Goal: Navigation & Orientation: Find specific page/section

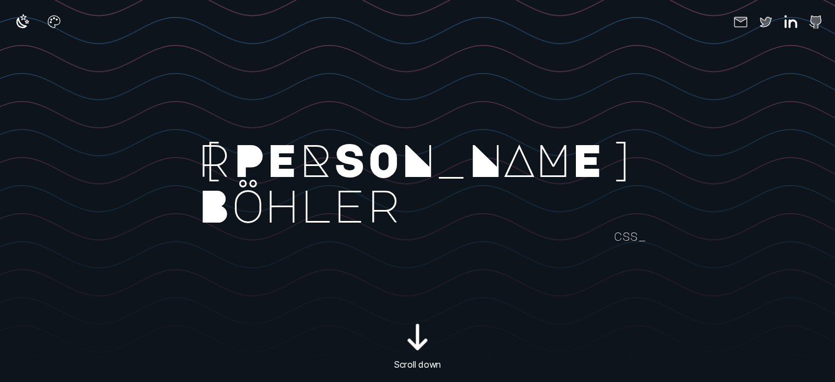
click at [419, 340] on rect at bounding box center [553, 208] width 1112 height 382
click at [53, 23] on icon "button" at bounding box center [54, 19] width 18 height 18
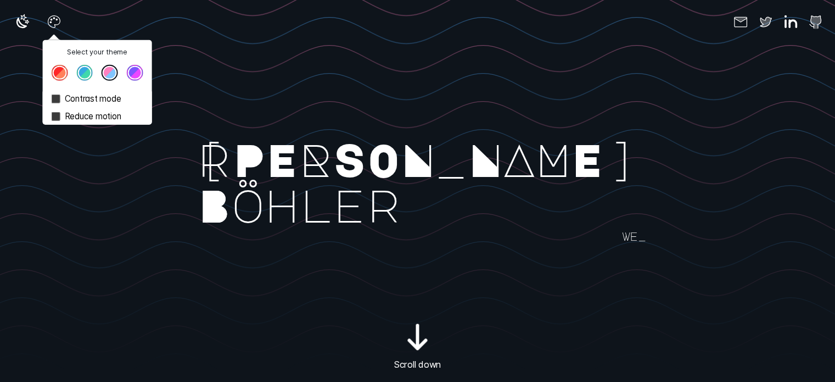
click at [80, 77] on button "Theme color select popover" at bounding box center [84, 73] width 16 height 16
click at [62, 79] on button "Theme color select popover" at bounding box center [60, 73] width 16 height 16
click at [64, 105] on label "Contrast mode" at bounding box center [97, 99] width 109 height 18
click at [99, 69] on div "Theme color select popover" at bounding box center [97, 77] width 109 height 25
click at [106, 72] on button "Theme color select popover" at bounding box center [110, 73] width 16 height 16
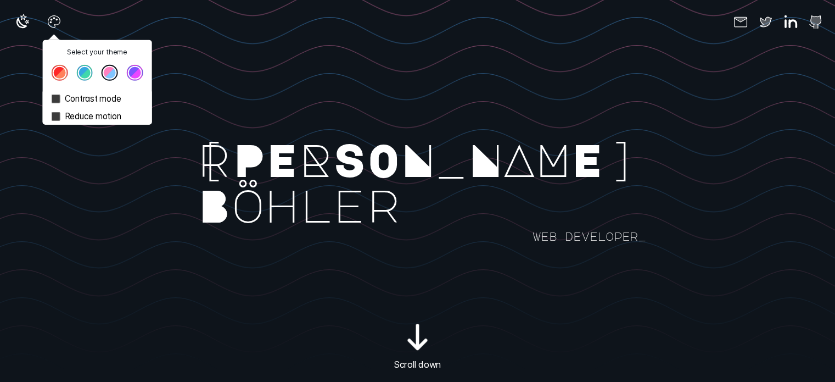
click at [77, 76] on button "Theme color select popover" at bounding box center [84, 73] width 16 height 16
click at [43, 72] on div "Theme color select popover" at bounding box center [97, 77] width 109 height 25
click at [55, 72] on button "Theme color select popover" at bounding box center [60, 73] width 16 height 16
click at [14, 19] on icon "button" at bounding box center [23, 19] width 18 height 18
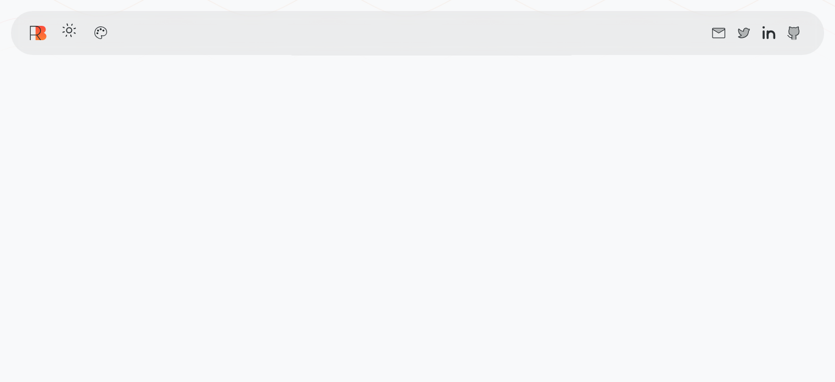
scroll to position [319, 0]
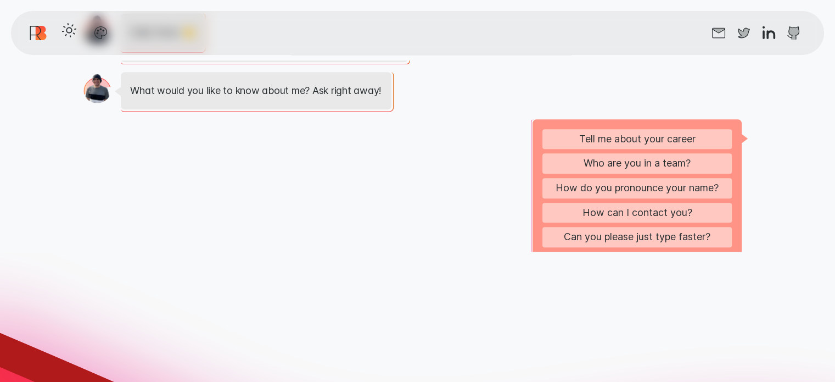
scroll to position [131, 0]
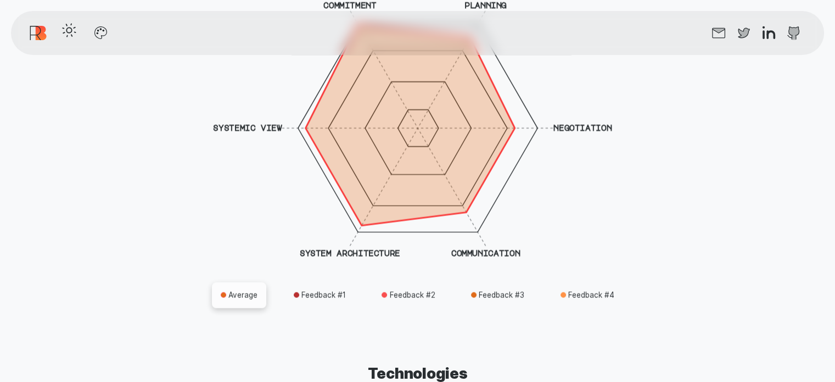
scroll to position [2609, 0]
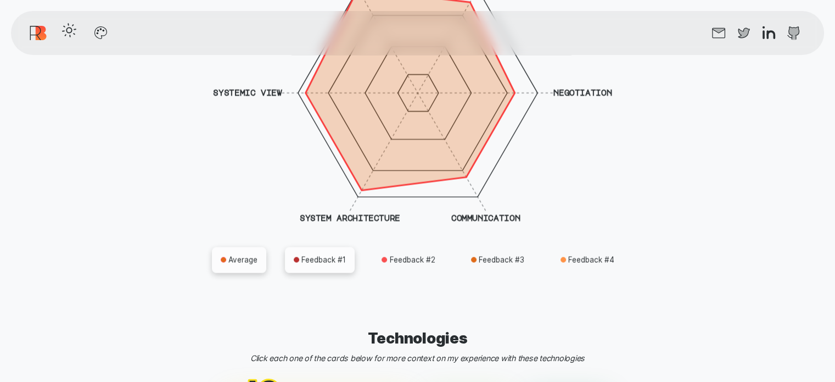
drag, startPoint x: 843, startPoint y: 115, endPoint x: 328, endPoint y: 248, distance: 532.0
click at [328, 248] on button "Feedback # 1" at bounding box center [320, 260] width 70 height 26
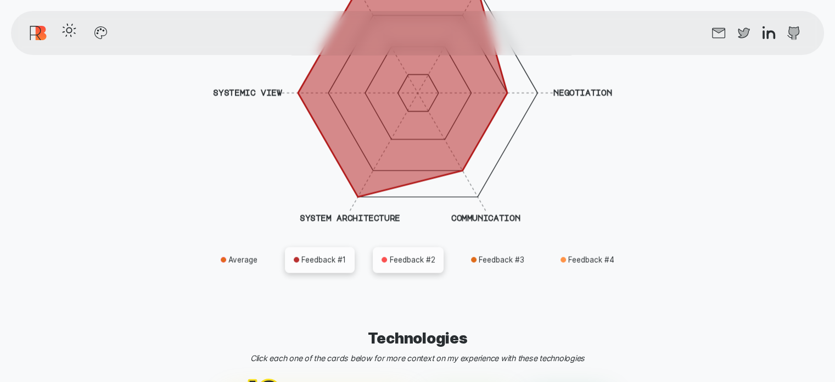
click at [421, 258] on button "Feedback # 2" at bounding box center [408, 260] width 71 height 26
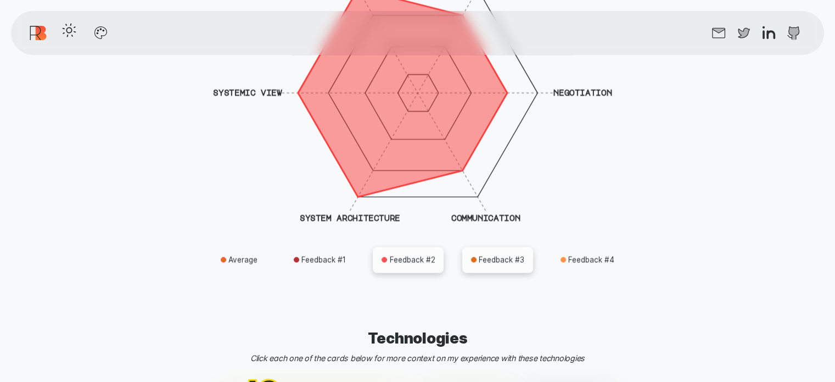
click at [506, 264] on button "Feedback # 3" at bounding box center [497, 260] width 71 height 26
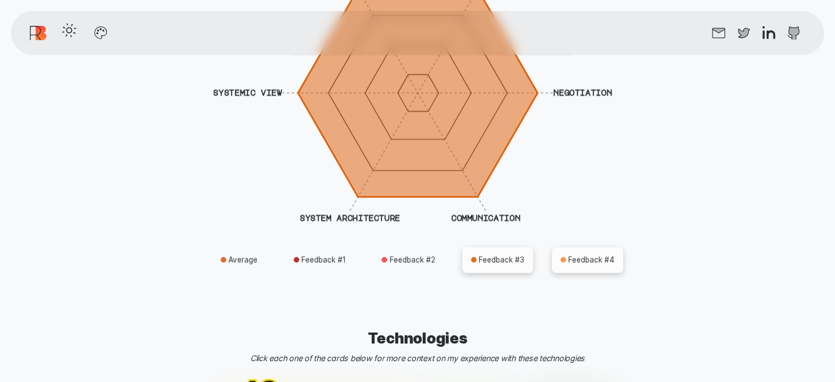
click at [593, 259] on button "Feedback # 4" at bounding box center [587, 260] width 71 height 26
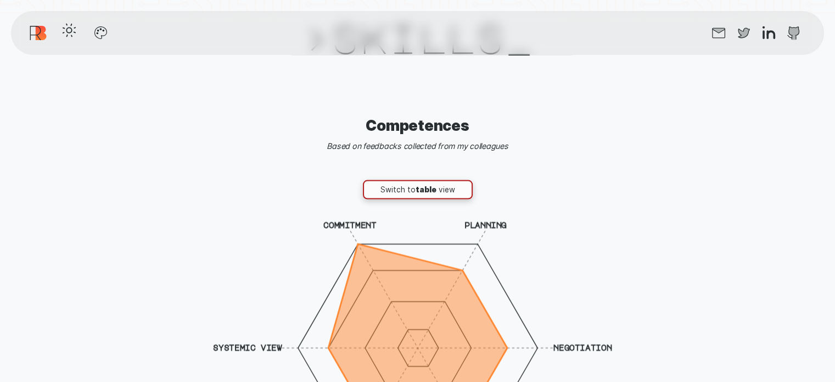
scroll to position [2377, 0]
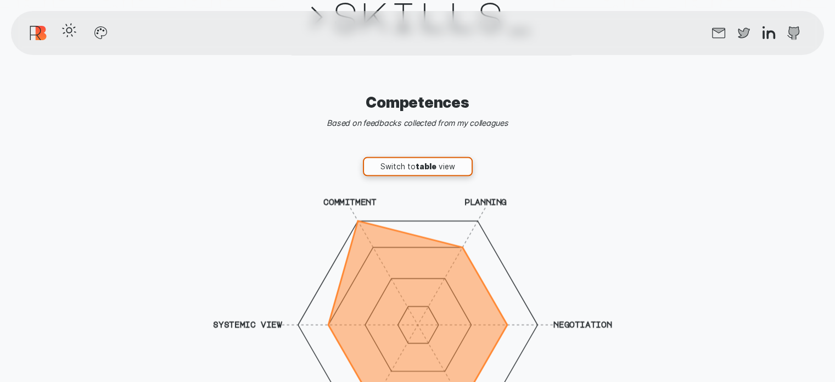
click at [453, 157] on button "Switch to table view" at bounding box center [418, 167] width 110 height 20
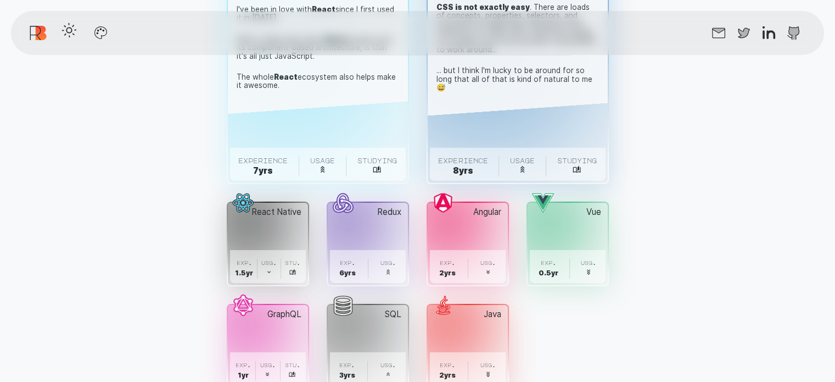
scroll to position [3447, 0]
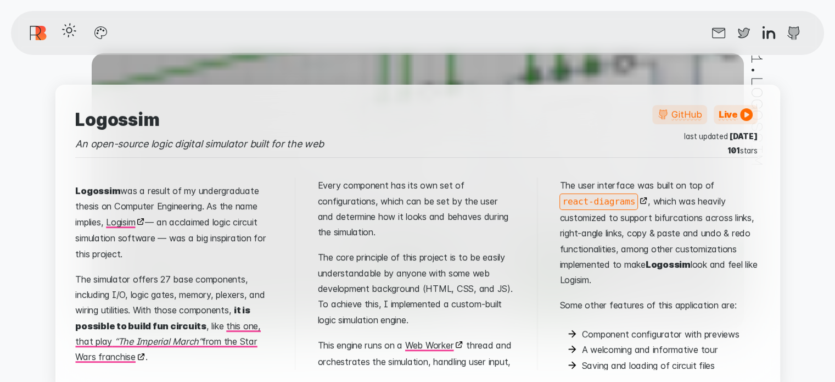
scroll to position [4397, 0]
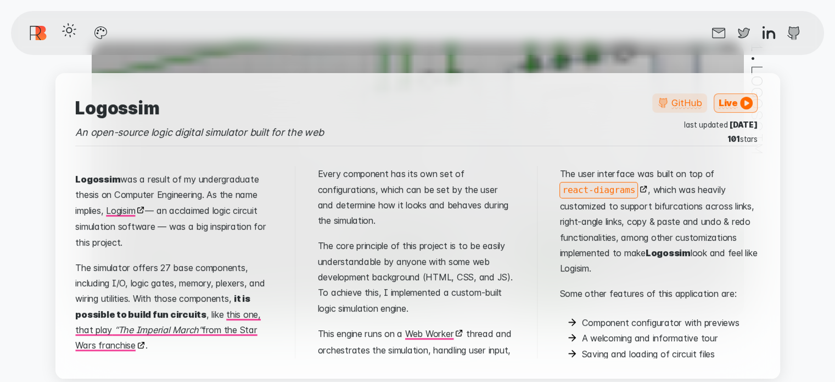
click at [721, 96] on link "Live" at bounding box center [736, 103] width 44 height 20
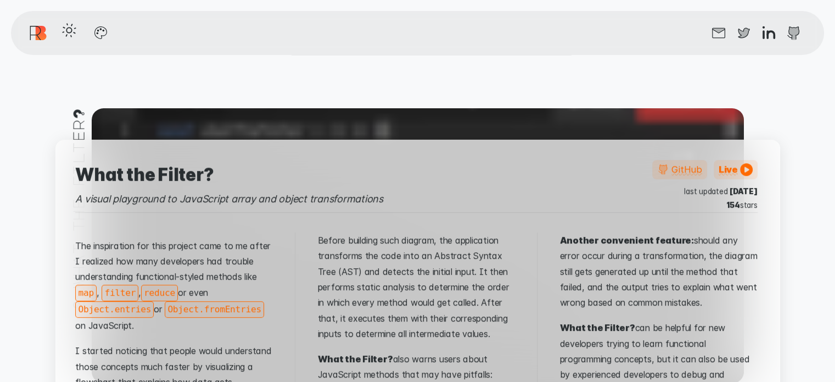
scroll to position [4974, 0]
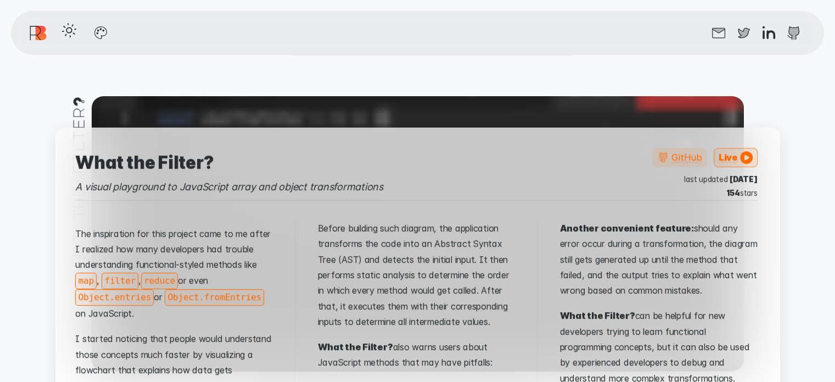
click at [734, 148] on link "Live" at bounding box center [736, 158] width 44 height 20
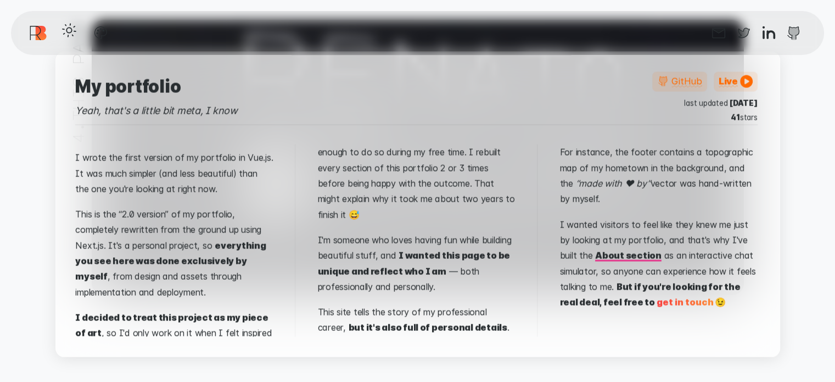
scroll to position [6337, 0]
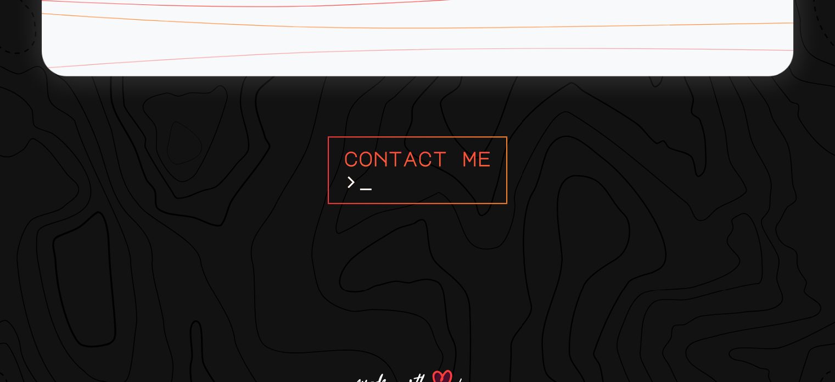
scroll to position [9263, 0]
